Goal: Information Seeking & Learning: Find specific fact

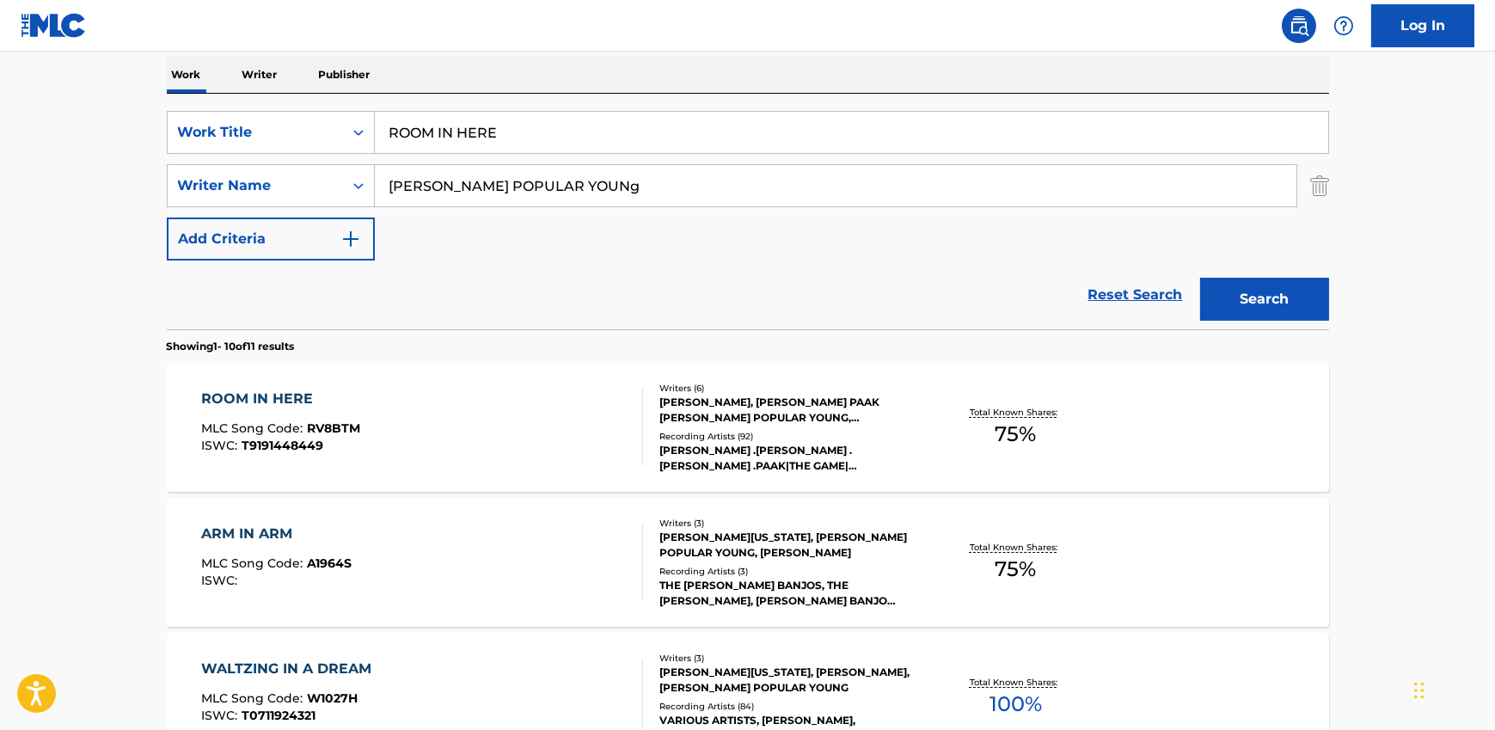
drag, startPoint x: 513, startPoint y: 104, endPoint x: 481, endPoint y: 126, distance: 38.9
click at [513, 105] on div "SearchWithCriteria381e727d-0659-4c0f-83c5-a1d6e65fbee6 Work Title ROOM IN HERE …" at bounding box center [748, 212] width 1162 height 236
click at [481, 126] on input "ROOM IN HERE" at bounding box center [851, 132] width 953 height 41
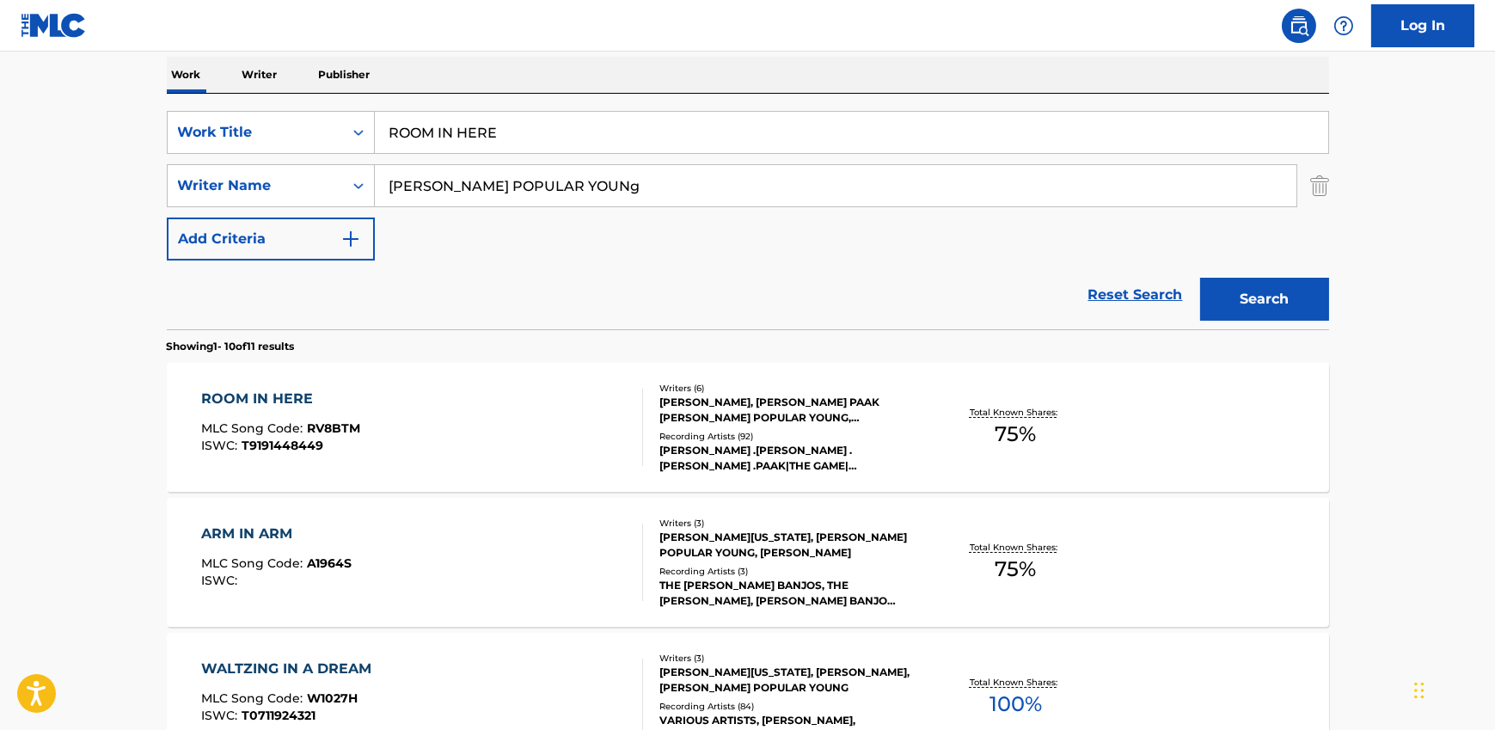
click at [481, 126] on input "ROOM IN HERE" at bounding box center [851, 132] width 953 height 41
click at [495, 172] on input "[PERSON_NAME] POPULAR YOUNg" at bounding box center [835, 185] width 921 height 41
click at [502, 193] on input "[PERSON_NAME] POPULAR YOUNg" at bounding box center [835, 185] width 921 height 41
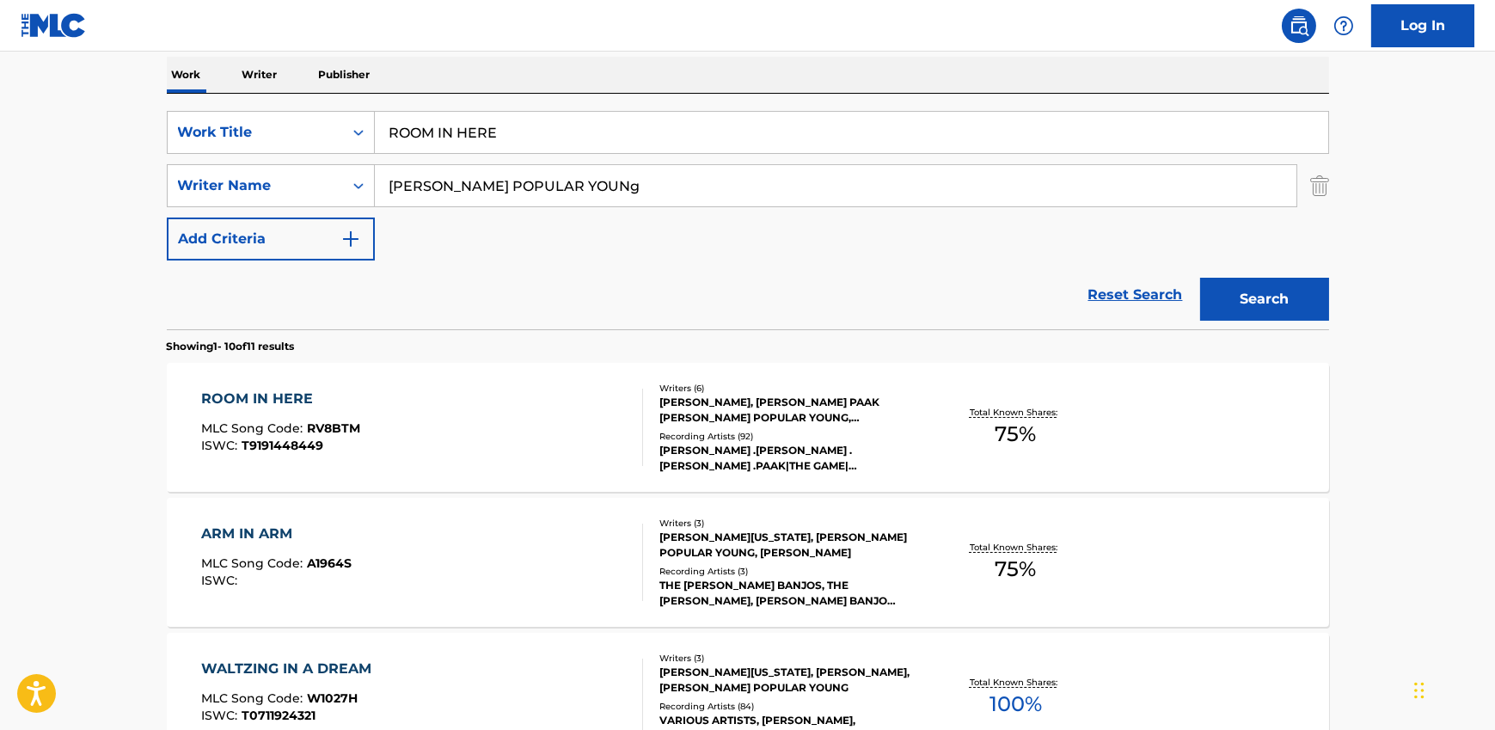
click at [502, 193] on input "[PERSON_NAME] POPULAR YOUNg" at bounding box center [835, 185] width 921 height 41
paste input "[PERSON_NAME] [PERSON_NAME], [PERSON_NAME] [PERSON_NAME] [PERSON_NAME] [PERSON_…"
type input "[PERSON_NAME] [PERSON_NAME], [PERSON_NAME] [PERSON_NAME] [PERSON_NAME] [PERSON_…"
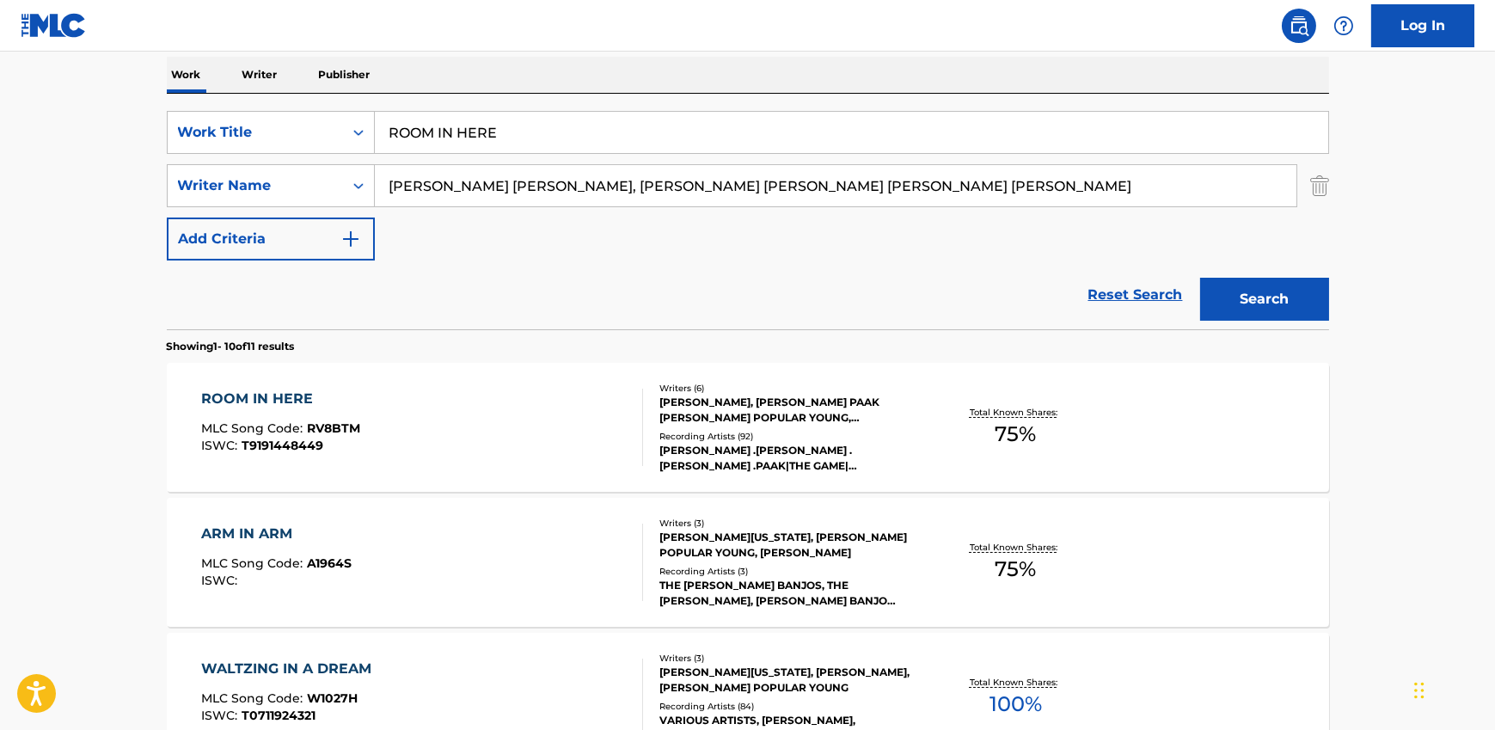
click at [426, 136] on input "ROOM IN HERE" at bounding box center [851, 132] width 953 height 41
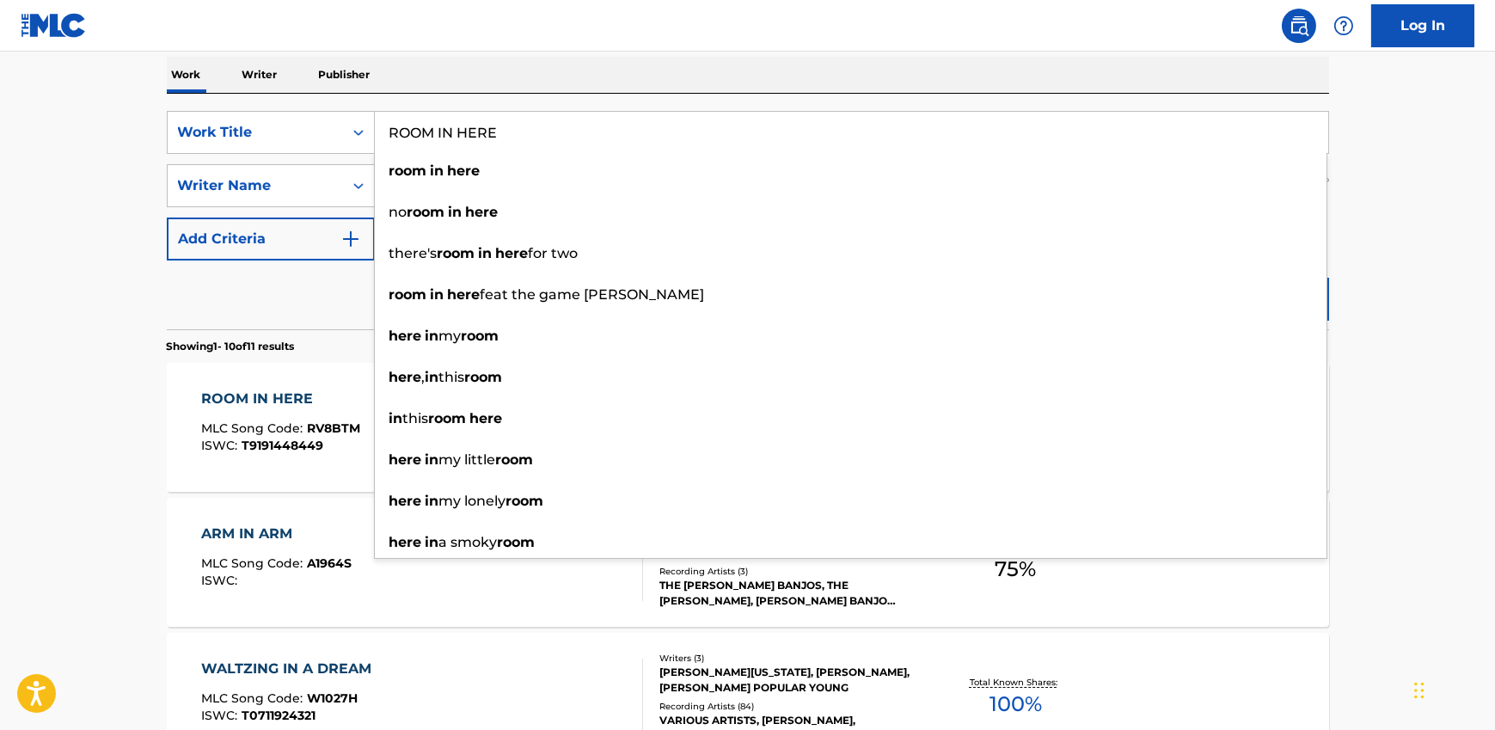
click at [487, 135] on input "ROOM IN HERE" at bounding box center [851, 132] width 953 height 41
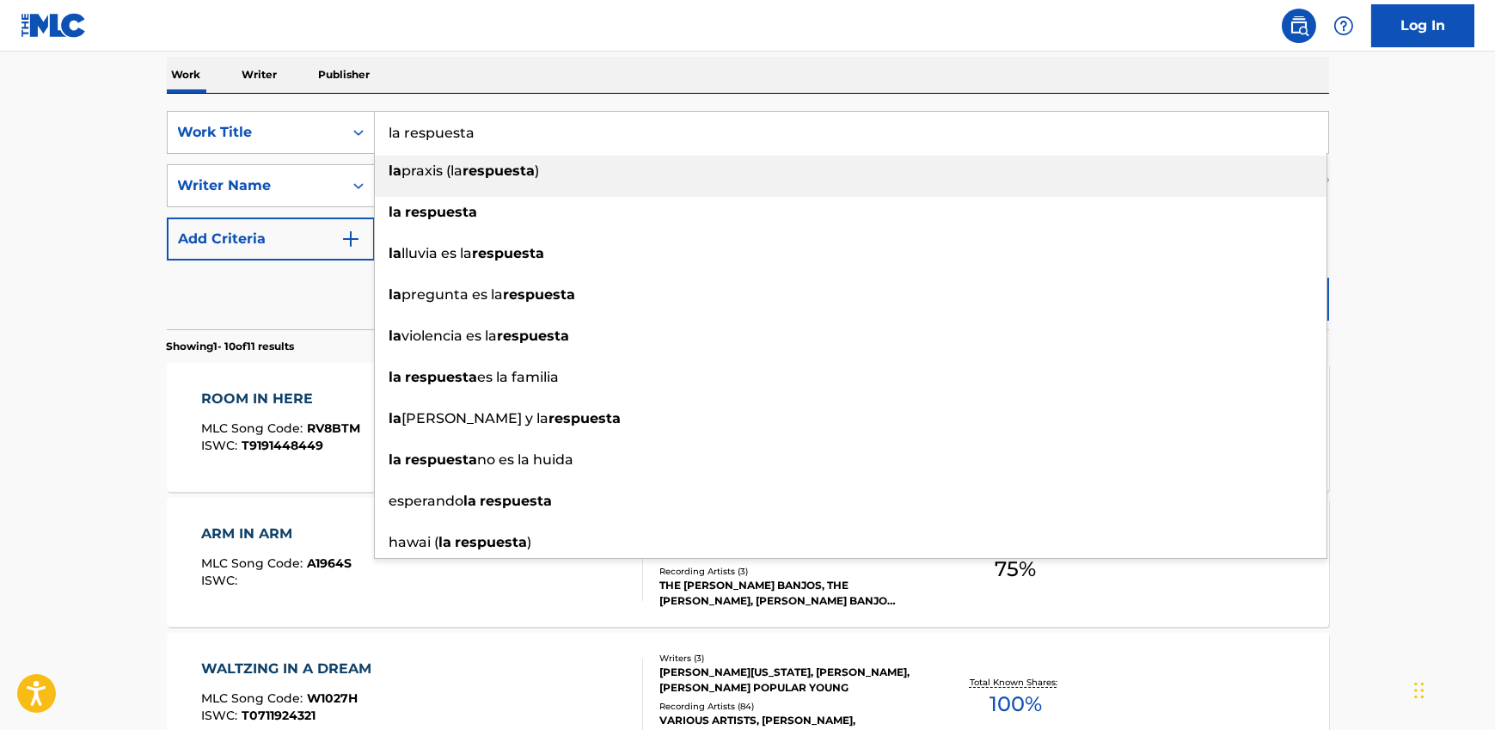
type input "la respuesta"
click at [575, 38] on nav "Log In" at bounding box center [747, 26] width 1495 height 52
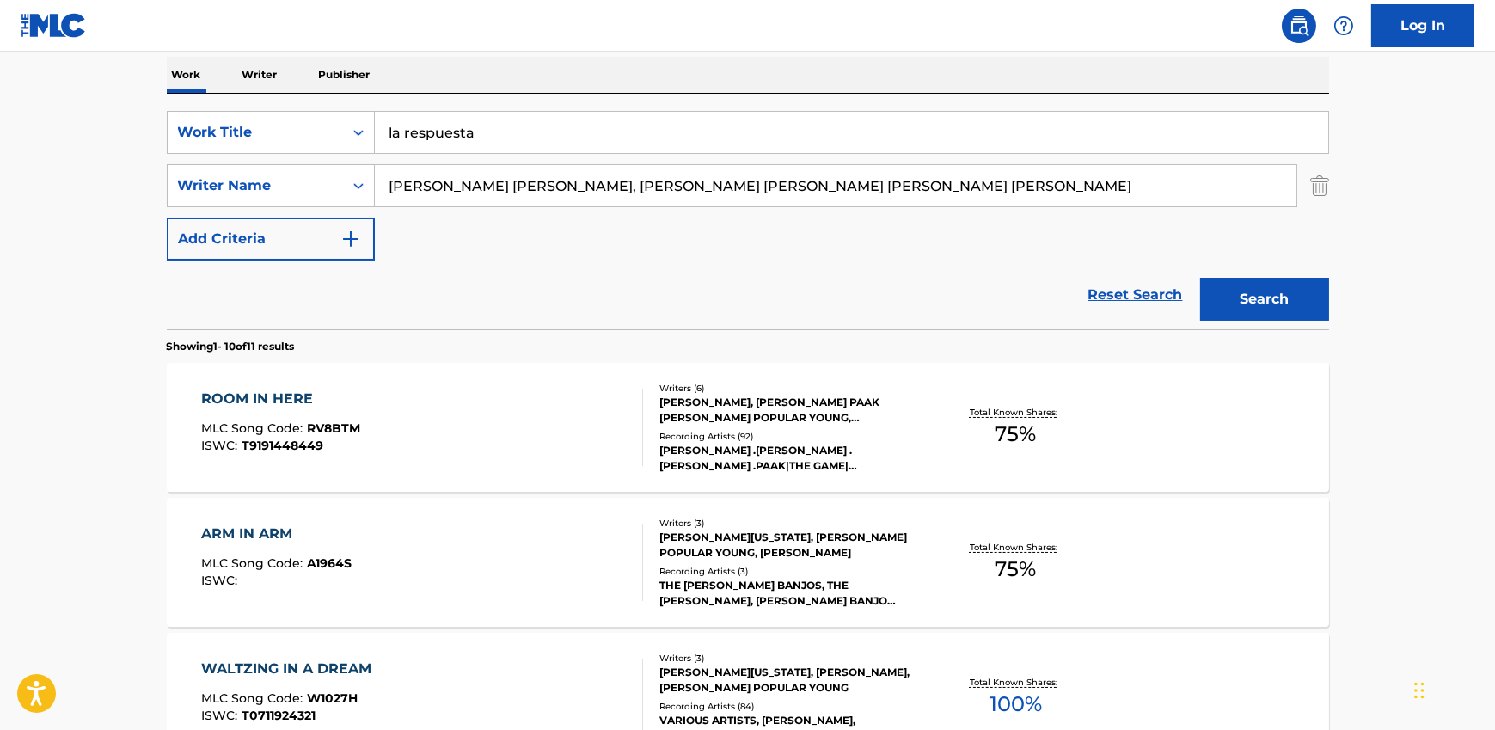
drag, startPoint x: 645, startPoint y: 187, endPoint x: 1235, endPoint y: 181, distance: 590.6
click at [1235, 181] on input "[PERSON_NAME] [PERSON_NAME], [PERSON_NAME] [PERSON_NAME] [PERSON_NAME] [PERSON_…" at bounding box center [835, 185] width 921 height 41
type input "[PERSON_NAME] [PERSON_NAME]"
click at [1200, 278] on button "Search" at bounding box center [1264, 299] width 129 height 43
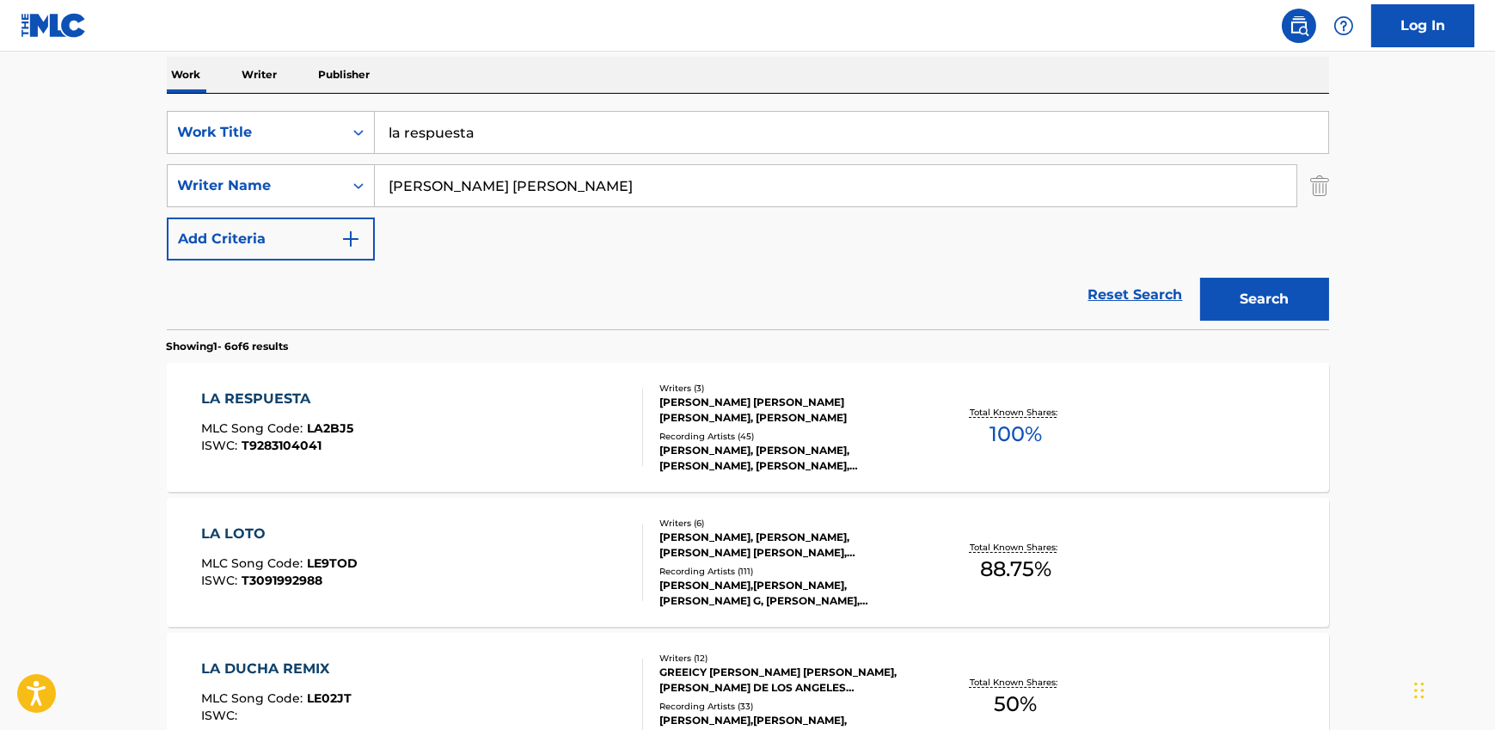
scroll to position [275, 0]
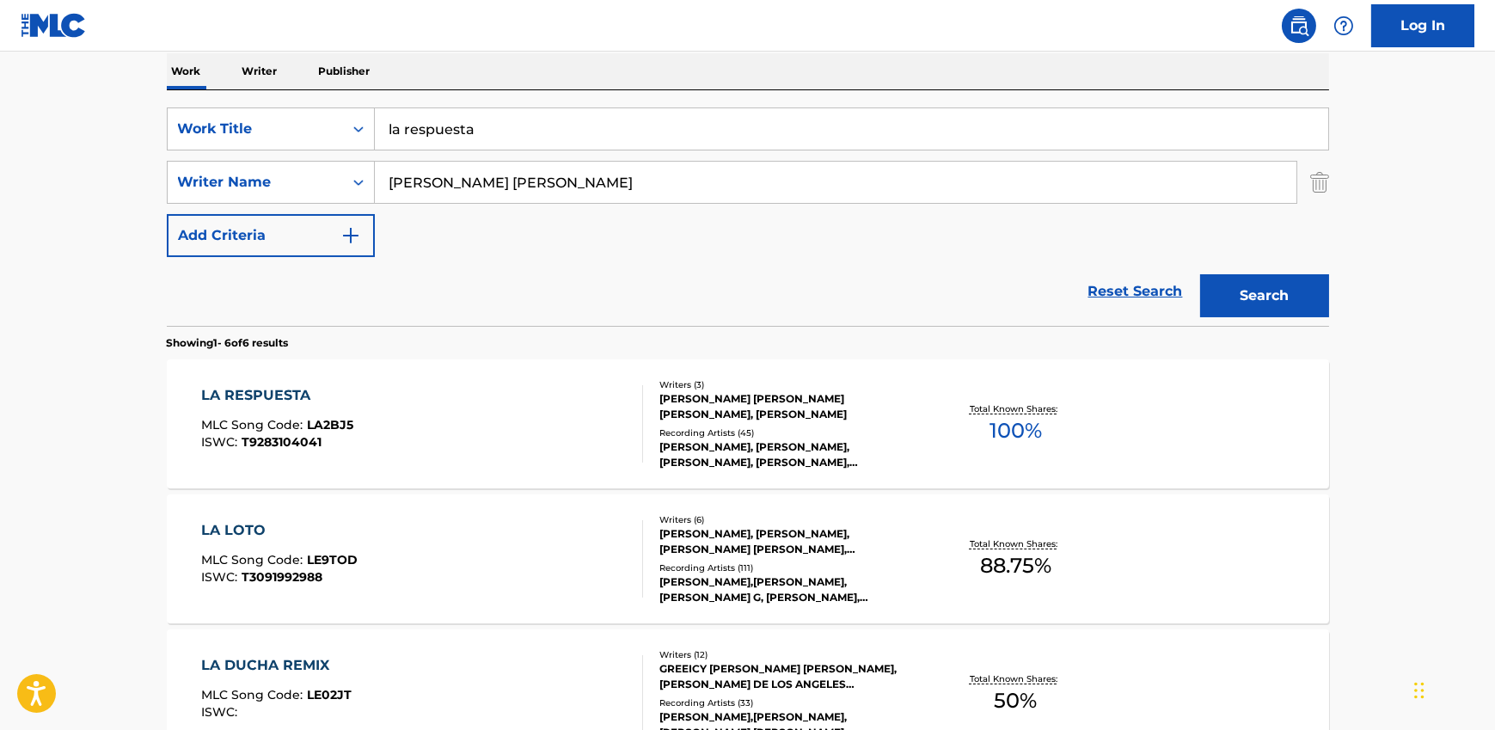
click at [492, 439] on div "LA RESPUESTA MLC Song Code : LA2BJ5 ISWC : T9283104041" at bounding box center [422, 423] width 442 height 77
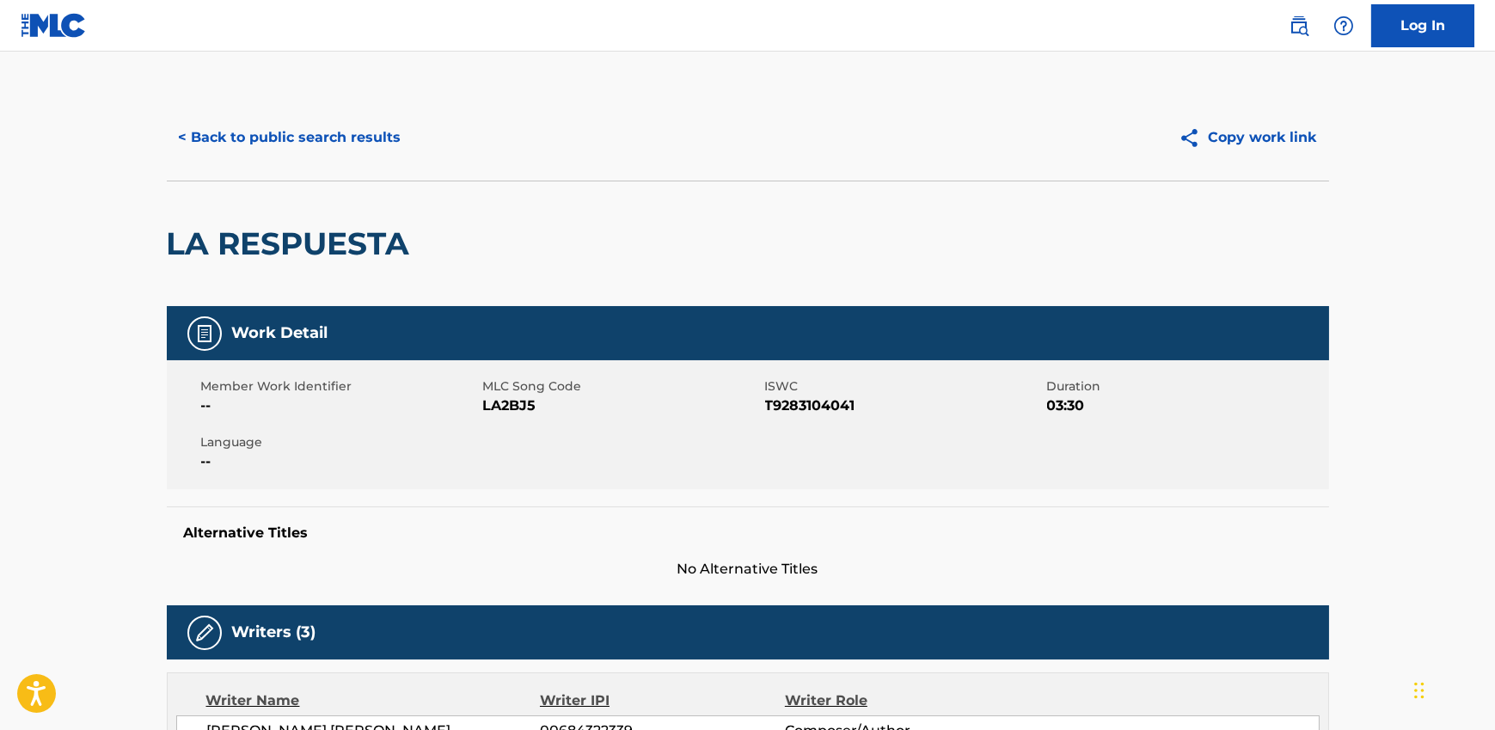
click at [329, 148] on button "< Back to public search results" at bounding box center [290, 137] width 247 height 43
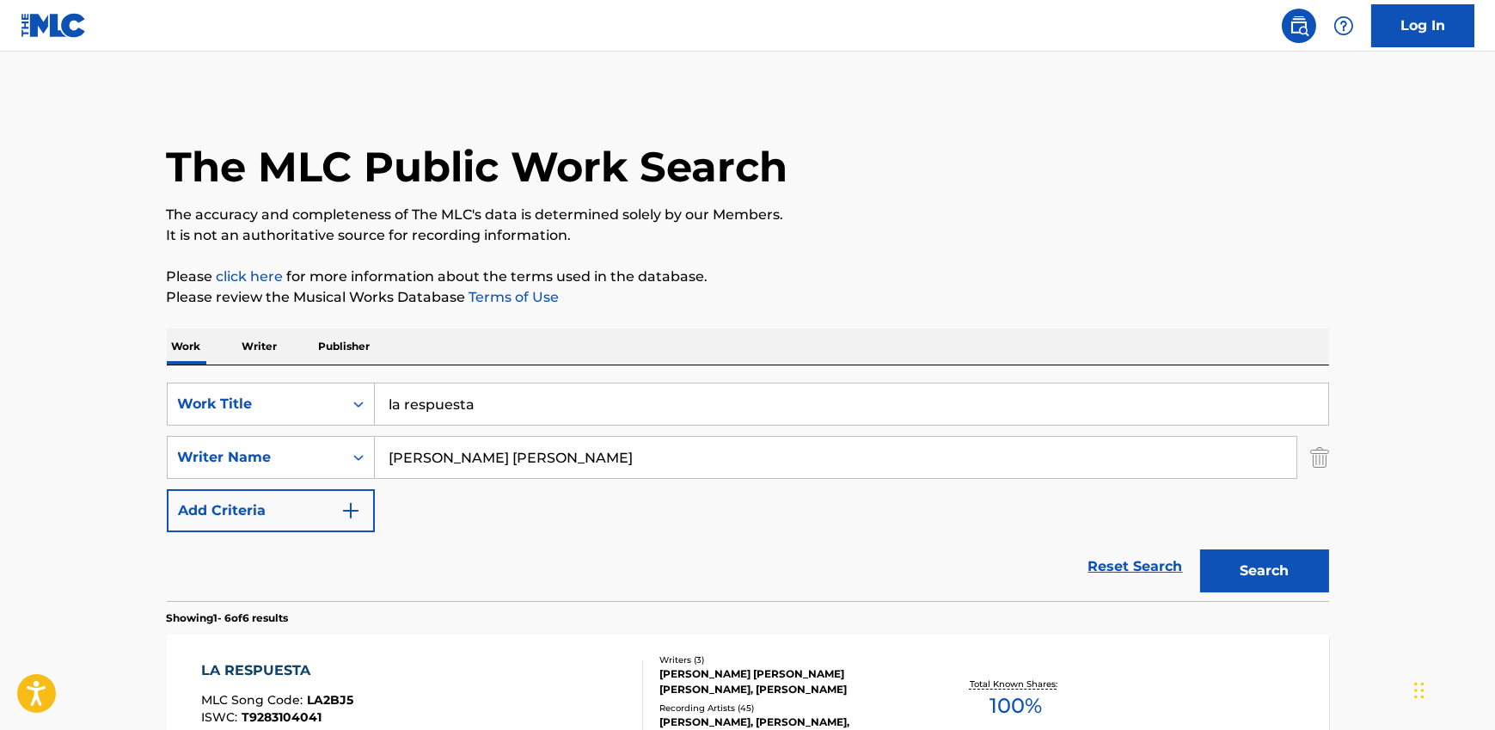
scroll to position [275, 0]
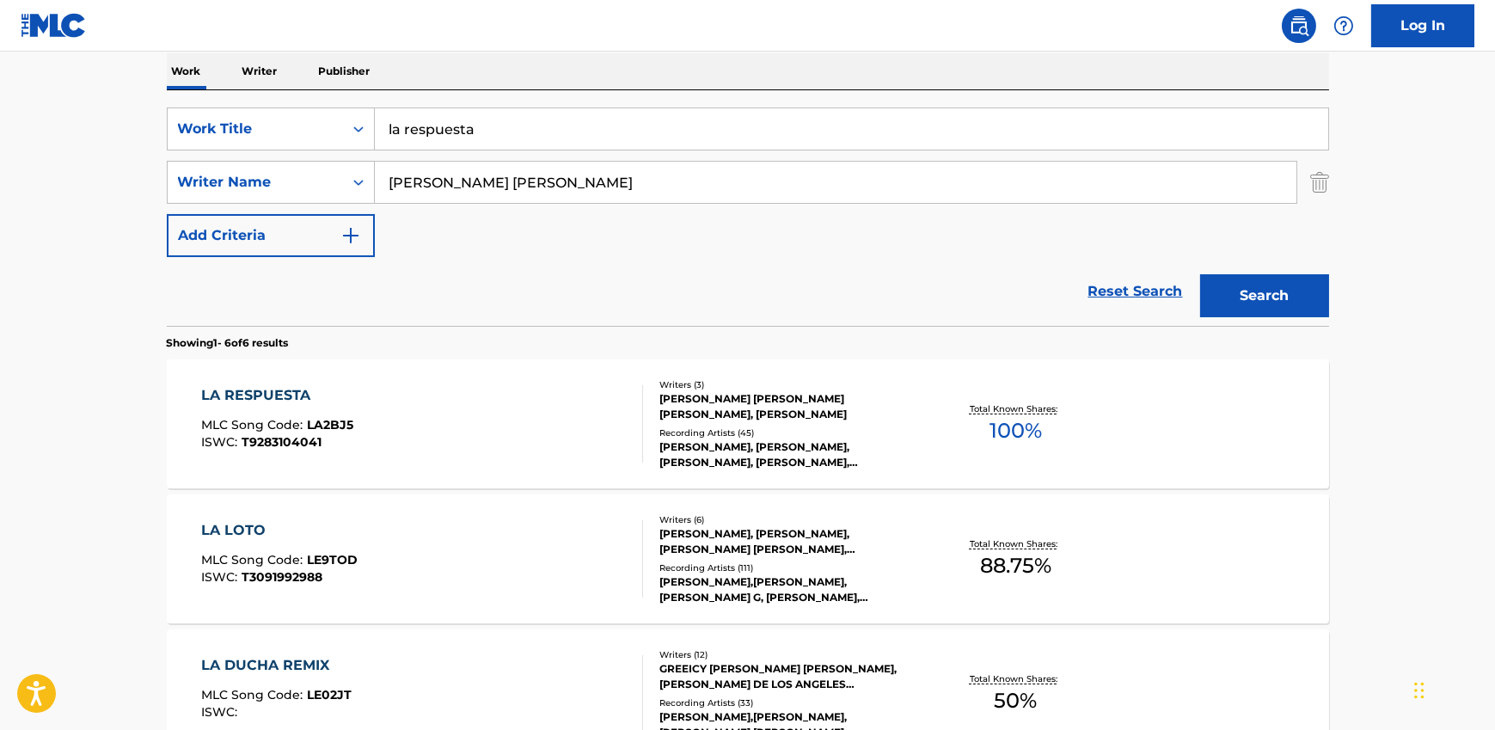
click at [565, 186] on input "[PERSON_NAME] [PERSON_NAME]" at bounding box center [835, 182] width 921 height 41
paste input "[PERSON_NAME], [PERSON_NAME], [PERSON_NAME] [PERSON_NAME], [PERSON_NAME], [PERS…"
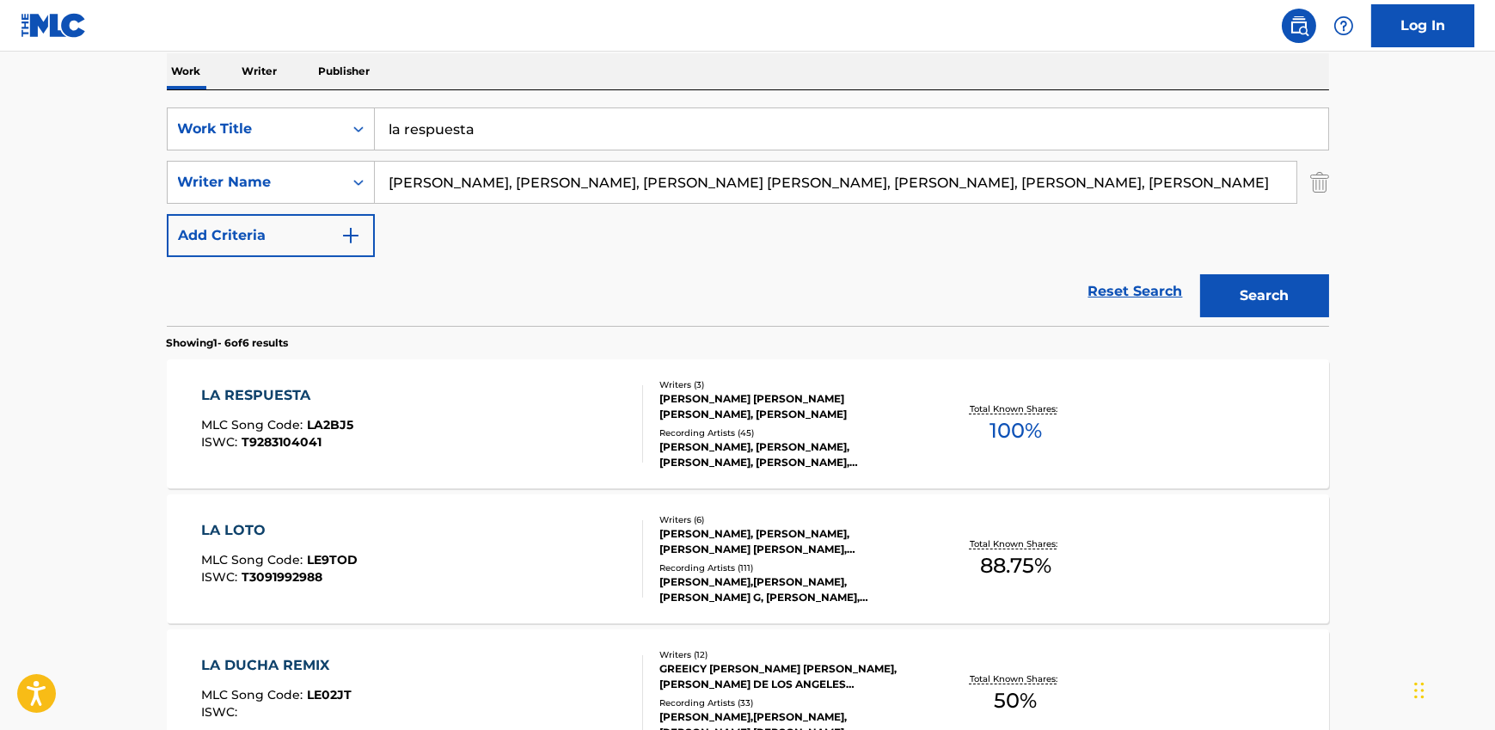
click at [517, 185] on input "[PERSON_NAME], [PERSON_NAME], [PERSON_NAME] [PERSON_NAME], [PERSON_NAME], [PERS…" at bounding box center [835, 182] width 921 height 41
drag, startPoint x: 511, startPoint y: 183, endPoint x: 1481, endPoint y: 183, distance: 970.4
click at [1481, 183] on main "The MLC Public Work Search The accuracy and completeness of The MLC's data is d…" at bounding box center [747, 515] width 1495 height 1476
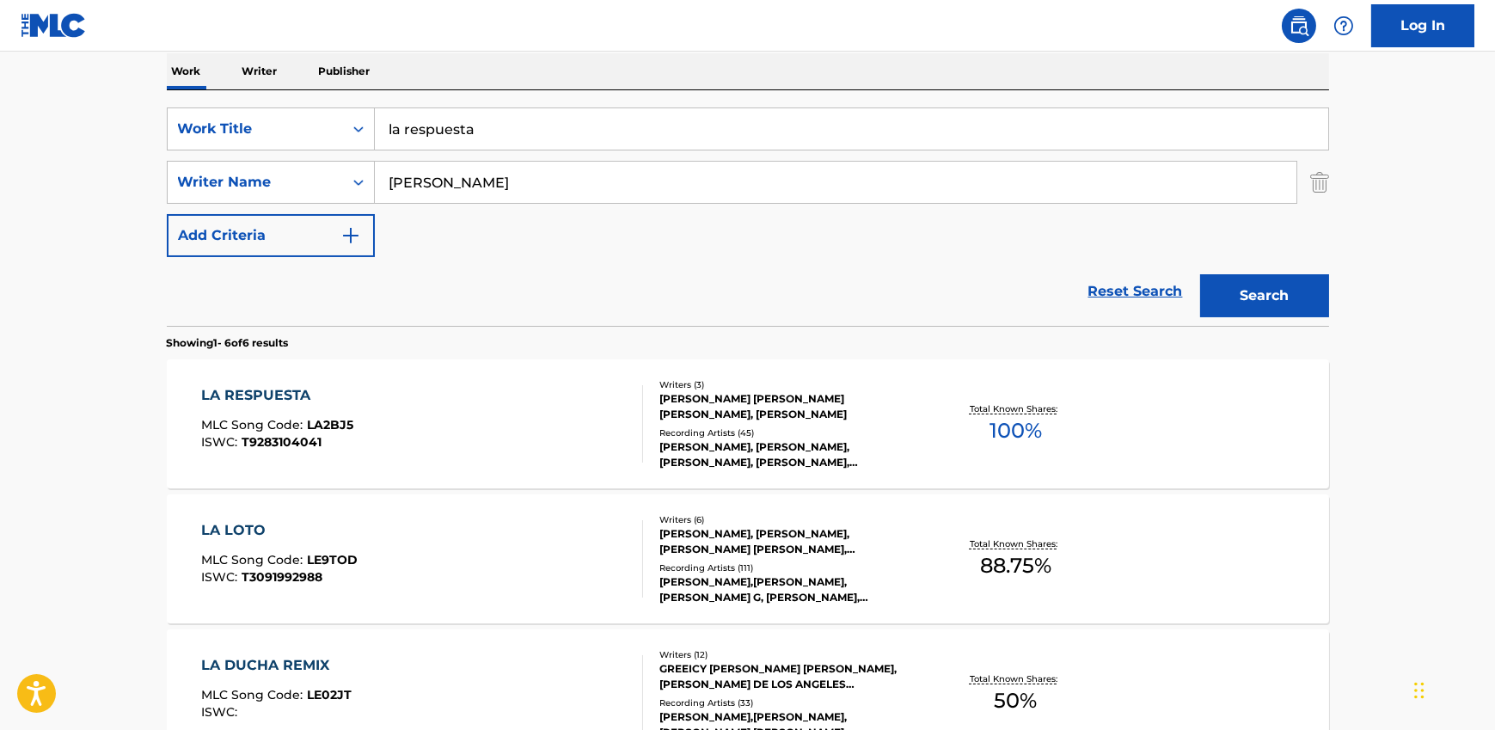
type input "[PERSON_NAME]"
click at [474, 127] on input "la respuesta" at bounding box center [851, 128] width 953 height 41
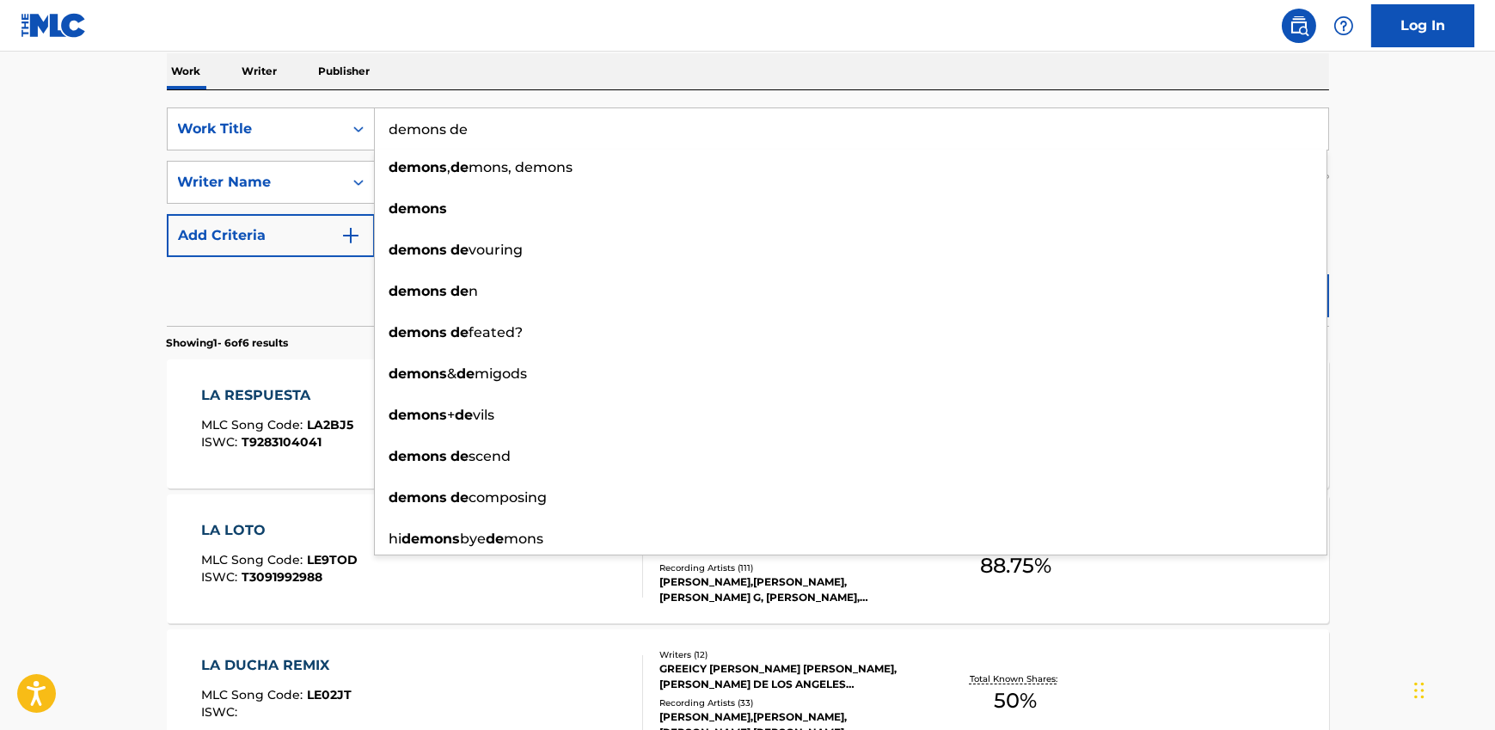
click at [474, 120] on input "demons de" at bounding box center [851, 128] width 953 height 41
paste input "DEMONS DE MINUIT"
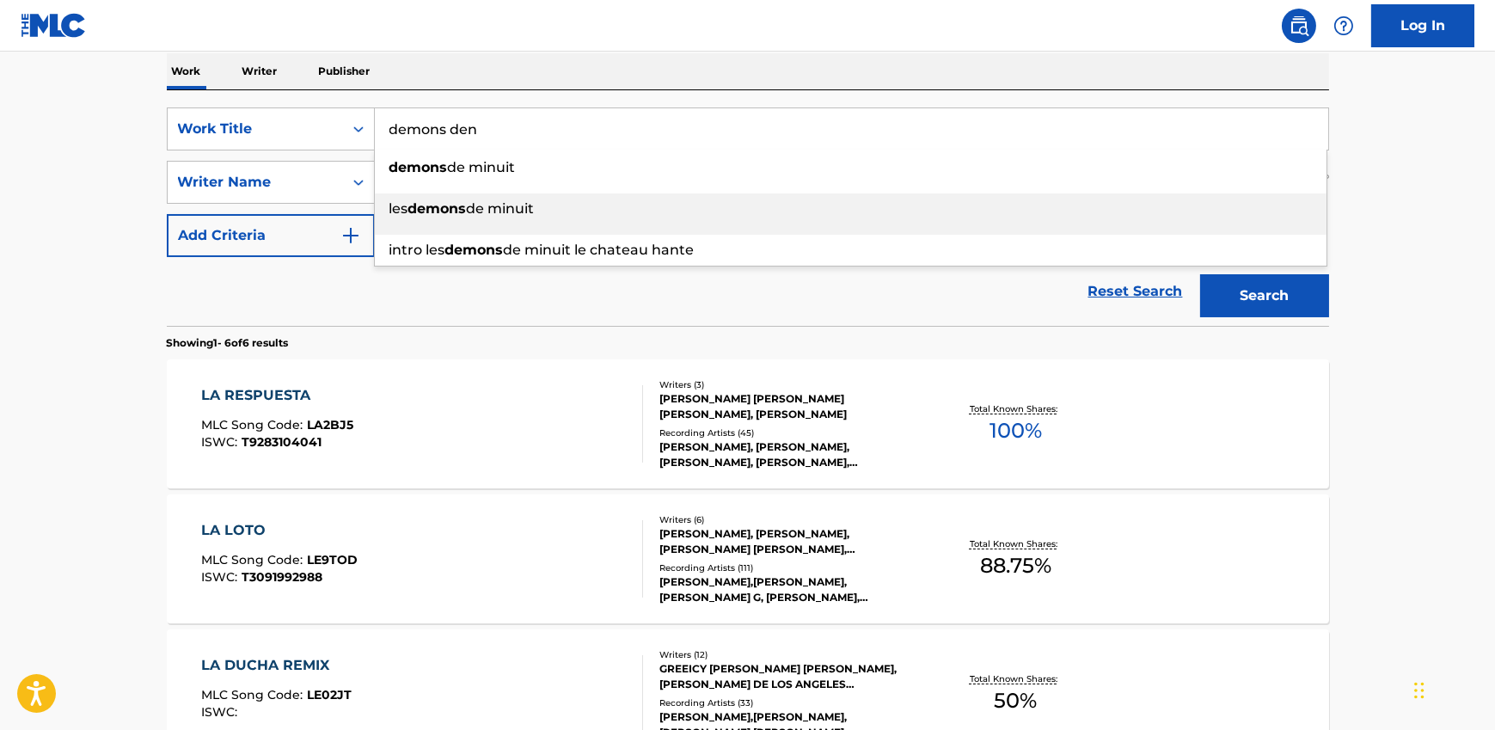
click at [514, 203] on span "de minuit" at bounding box center [501, 208] width 68 height 16
type input "les demons de minuit"
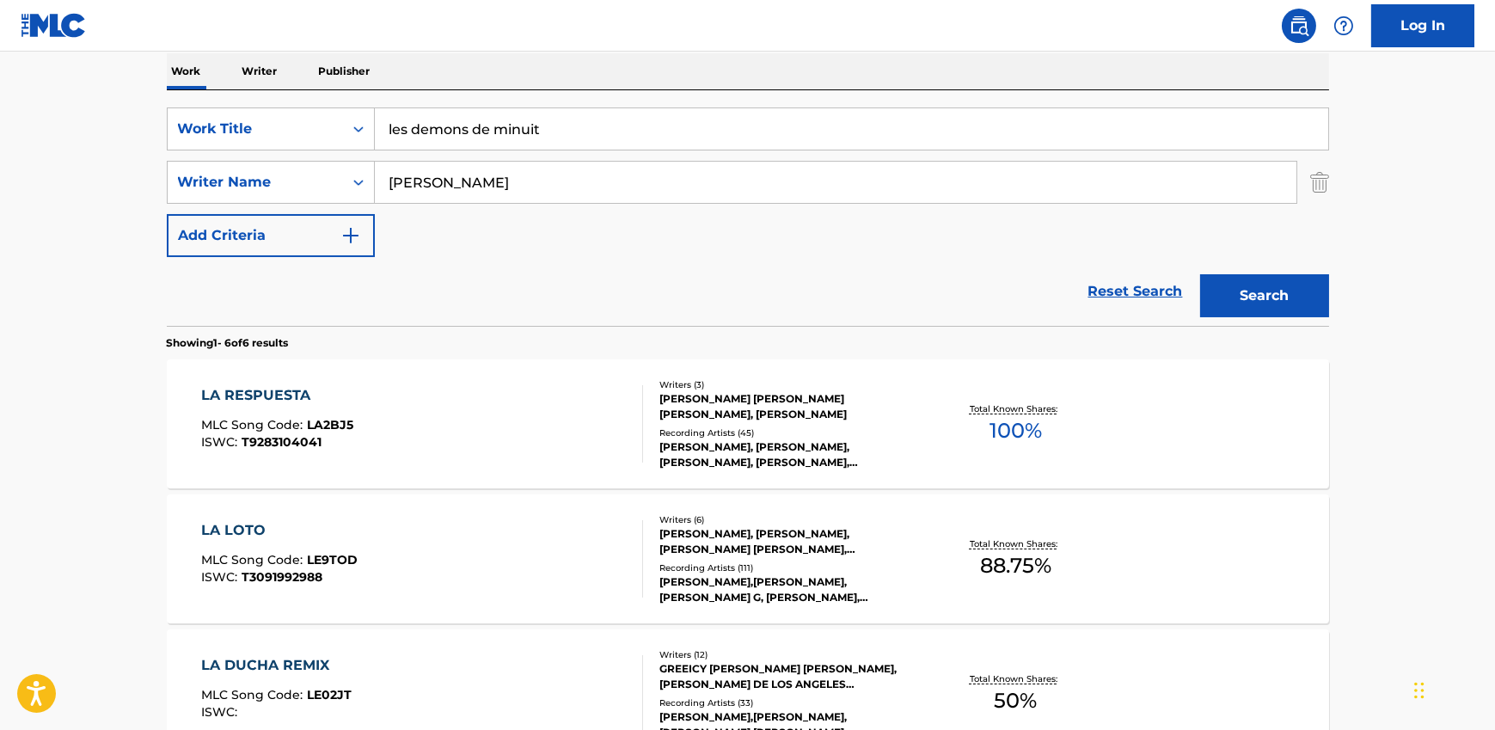
click at [1254, 310] on button "Search" at bounding box center [1264, 295] width 129 height 43
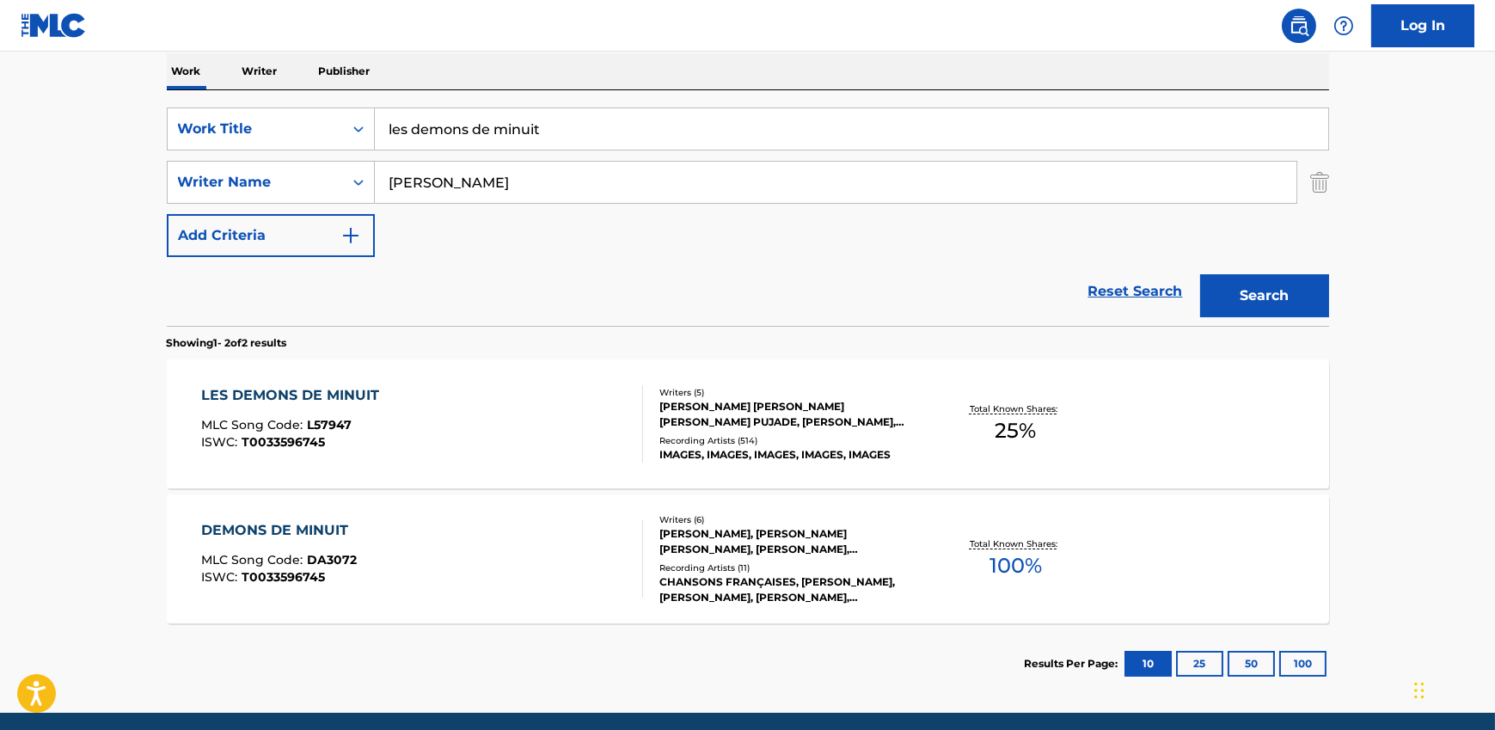
click at [438, 409] on div "LES DEMONS DE MINUIT MLC Song Code : L57947 ISWC : T0033596745" at bounding box center [422, 423] width 442 height 77
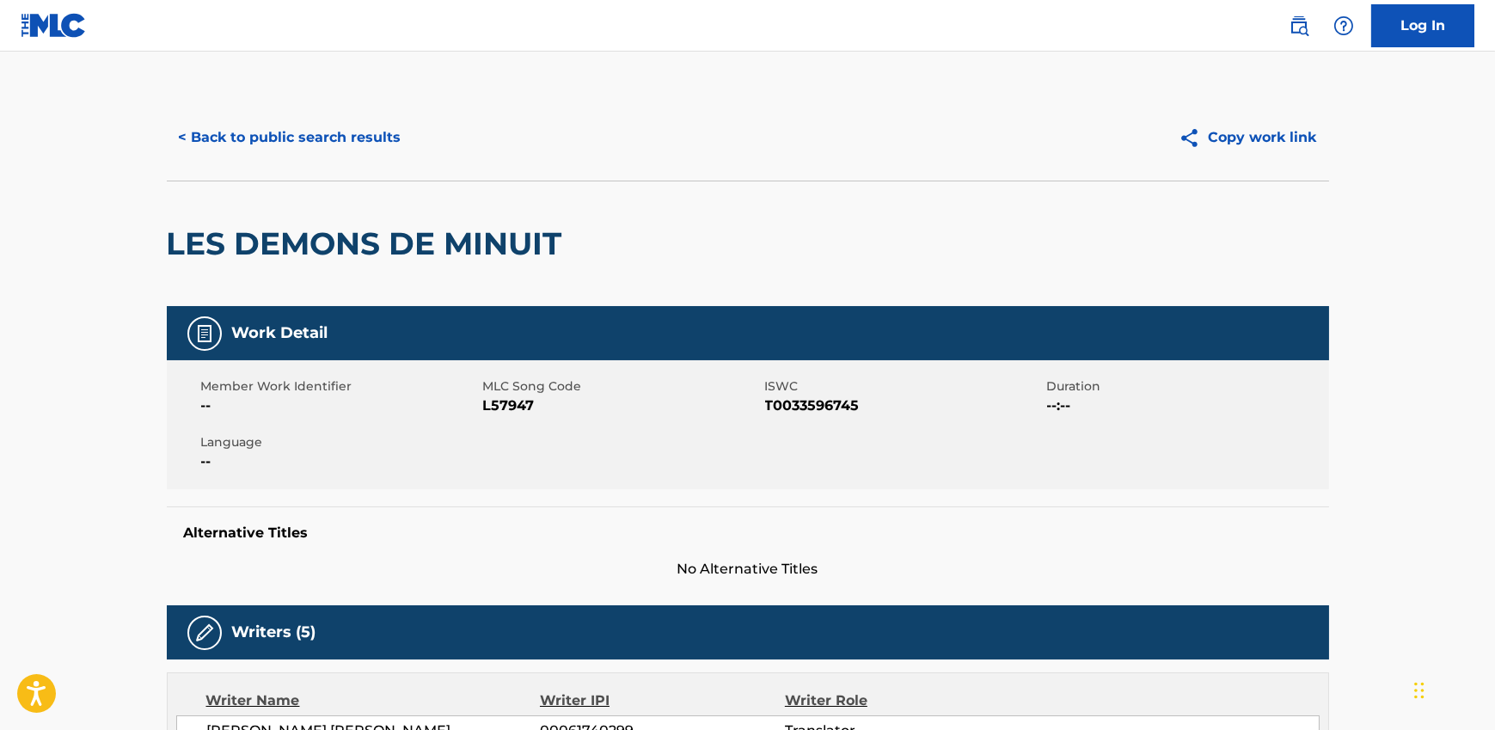
click at [441, 155] on div "< Back to public search results" at bounding box center [457, 137] width 581 height 43
